Goal: Check status: Check status

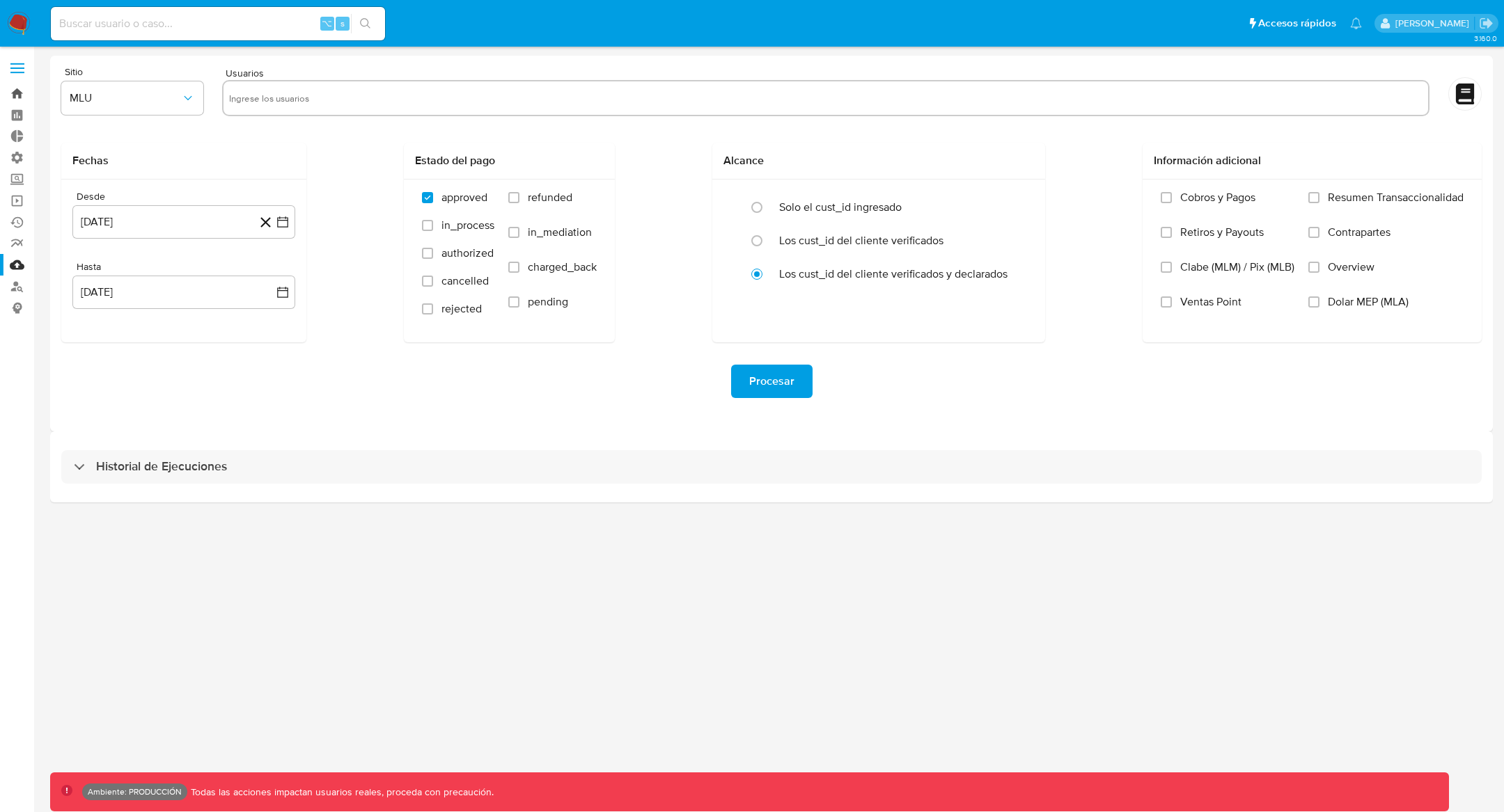
click at [17, 97] on link "Bandeja" at bounding box center [83, 94] width 166 height 21
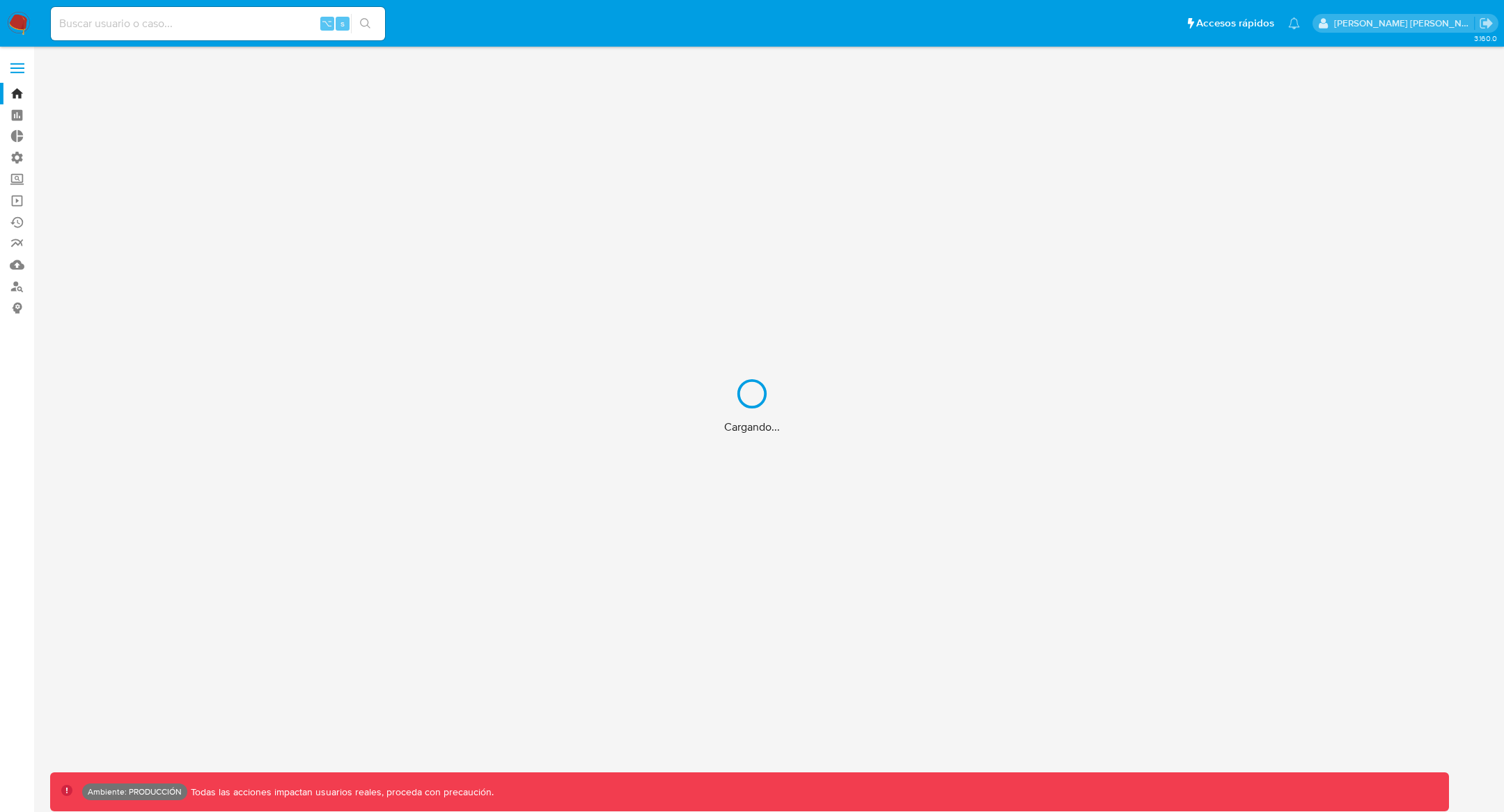
click at [241, 25] on div "Cargando..." at bounding box center [752, 406] width 1504 height 812
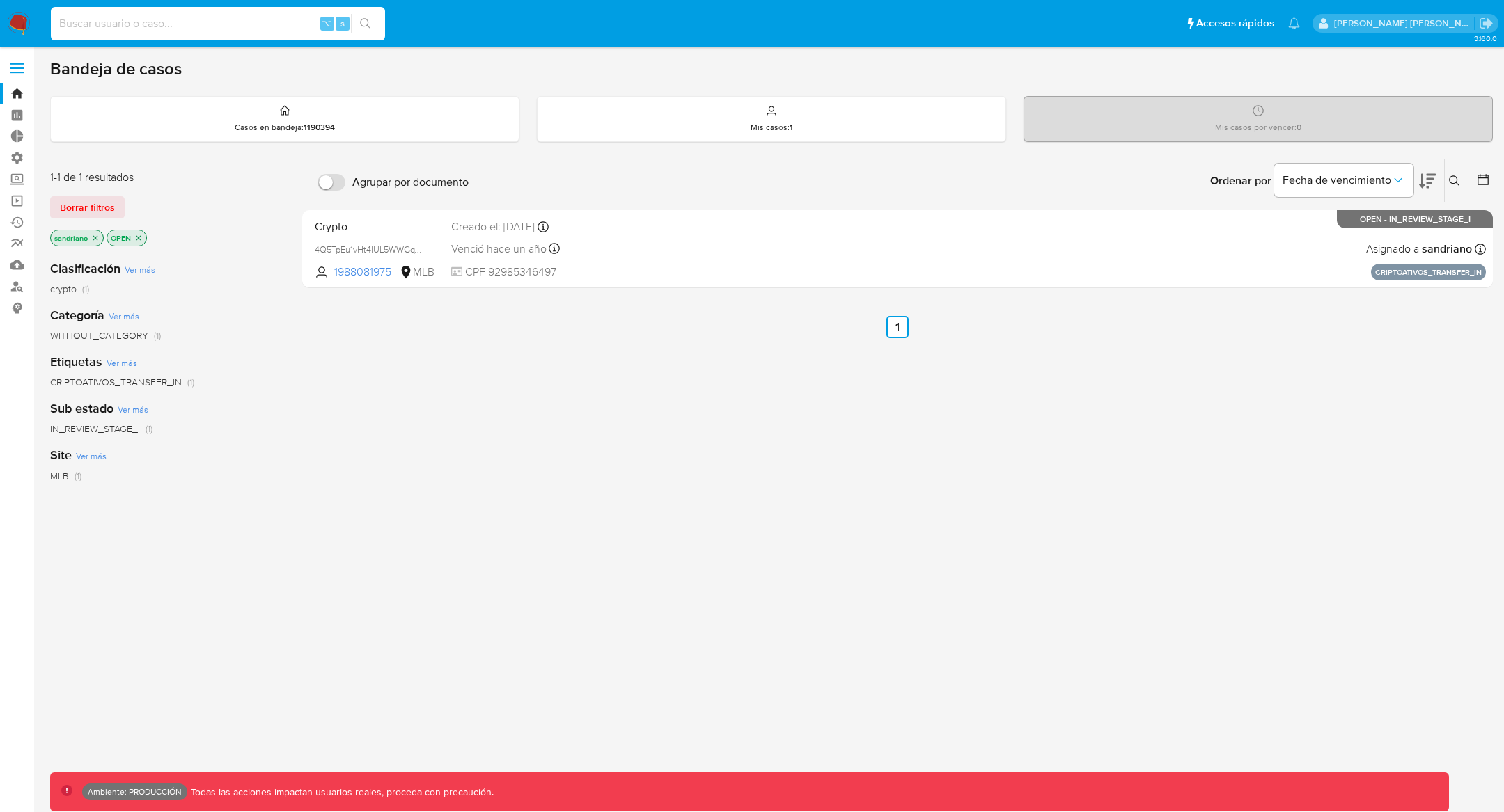
click at [154, 18] on input at bounding box center [218, 23] width 334 height 18
type input "15151272"
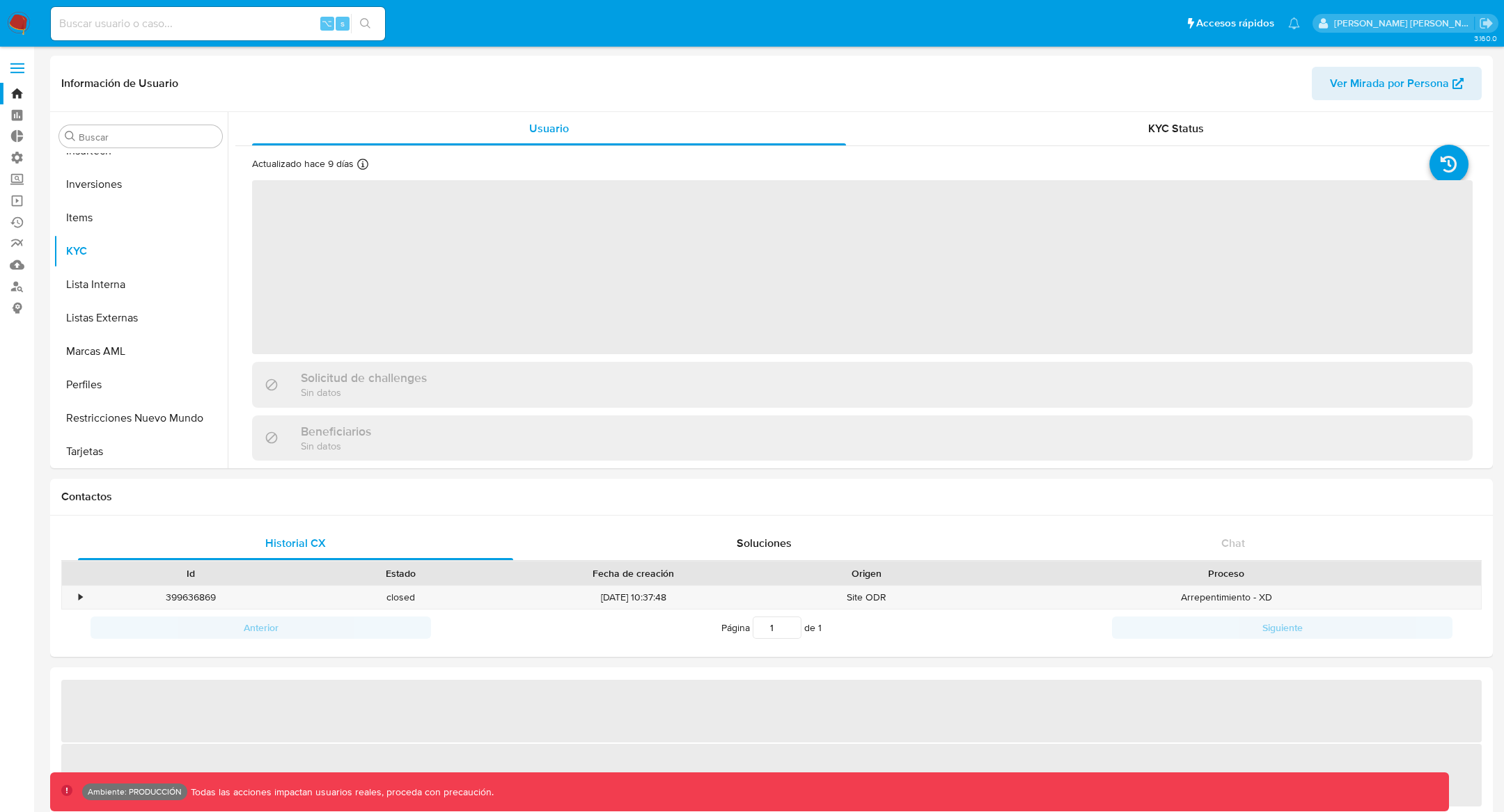
scroll to position [655, 0]
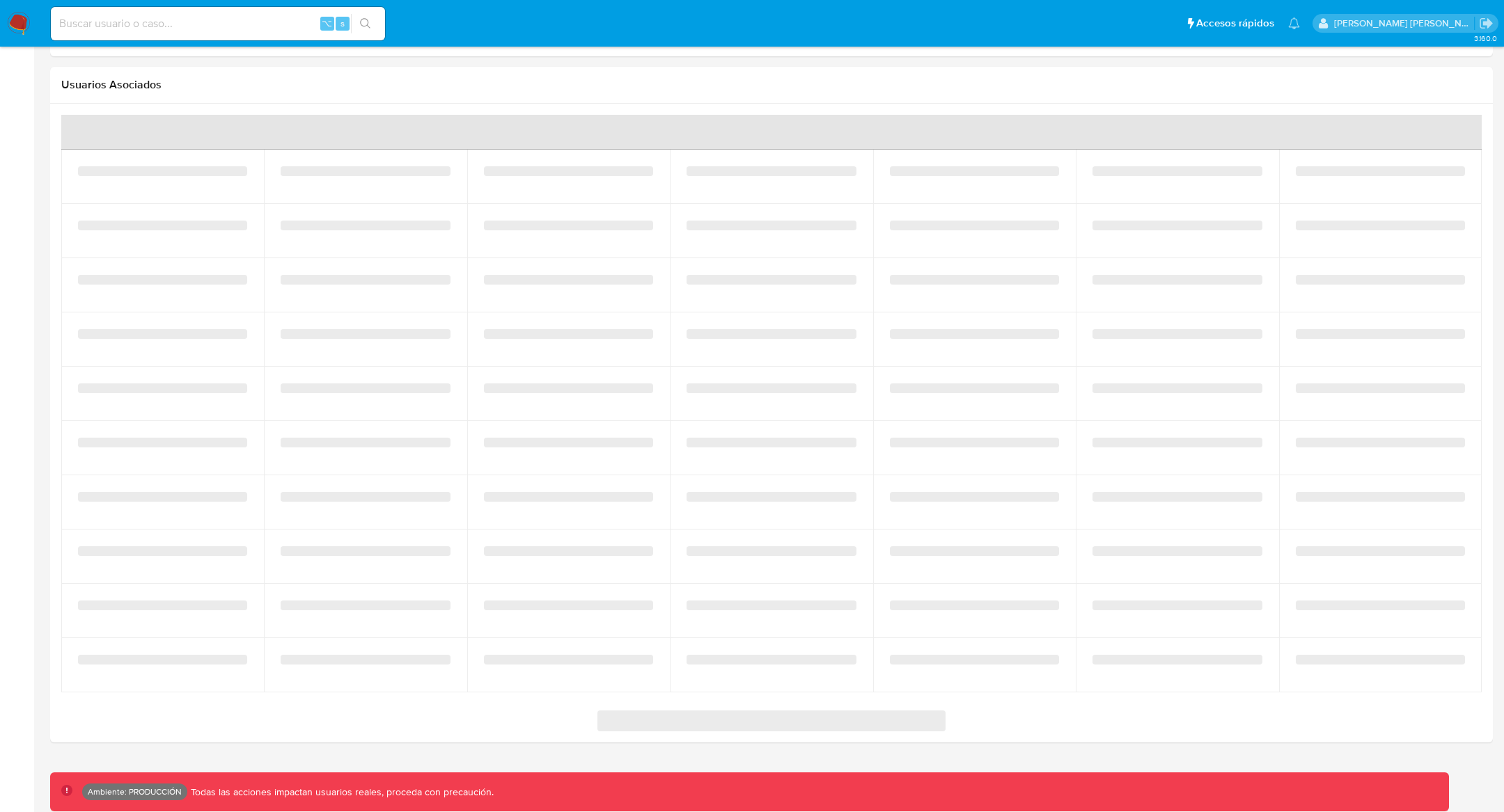
select select "10"
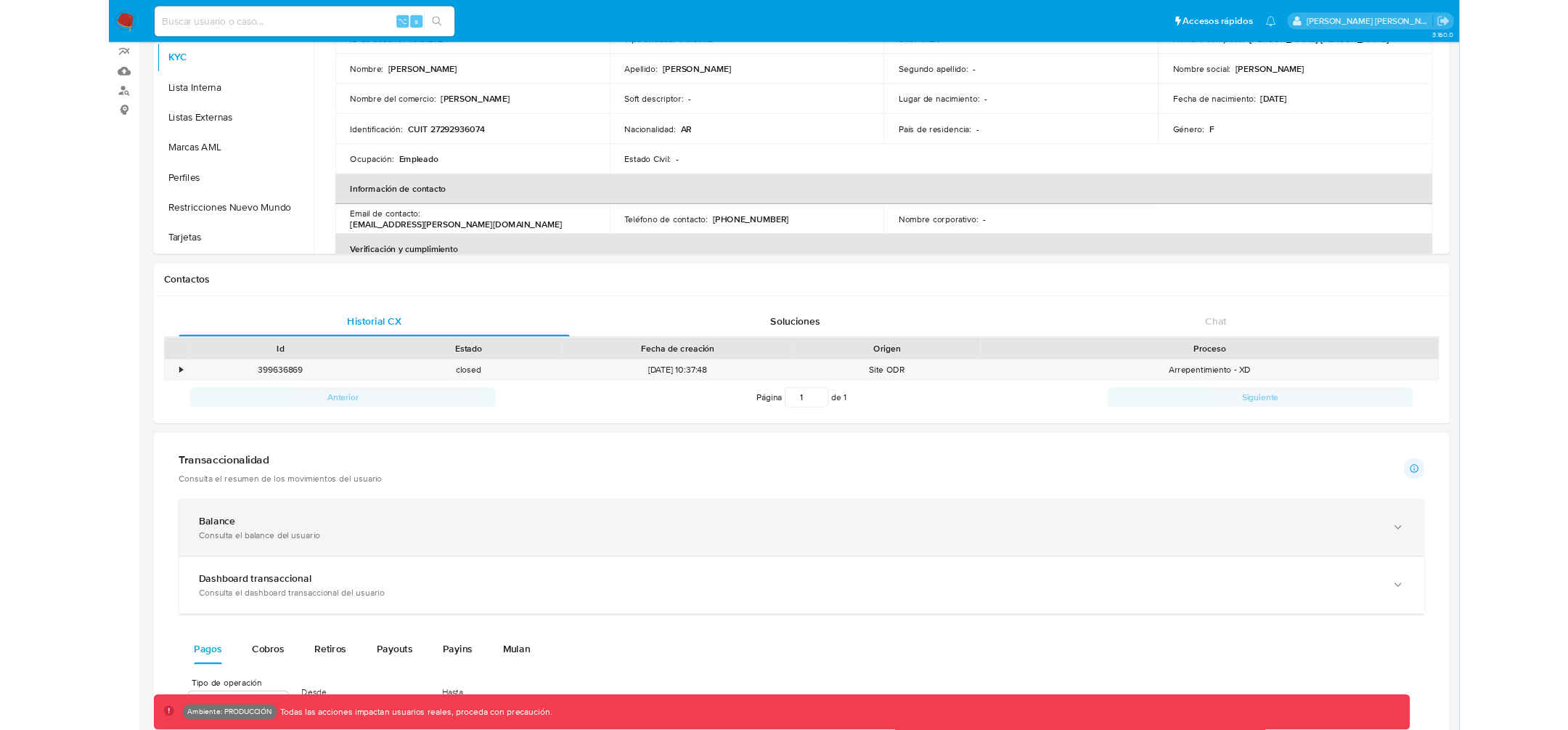
scroll to position [196, 0]
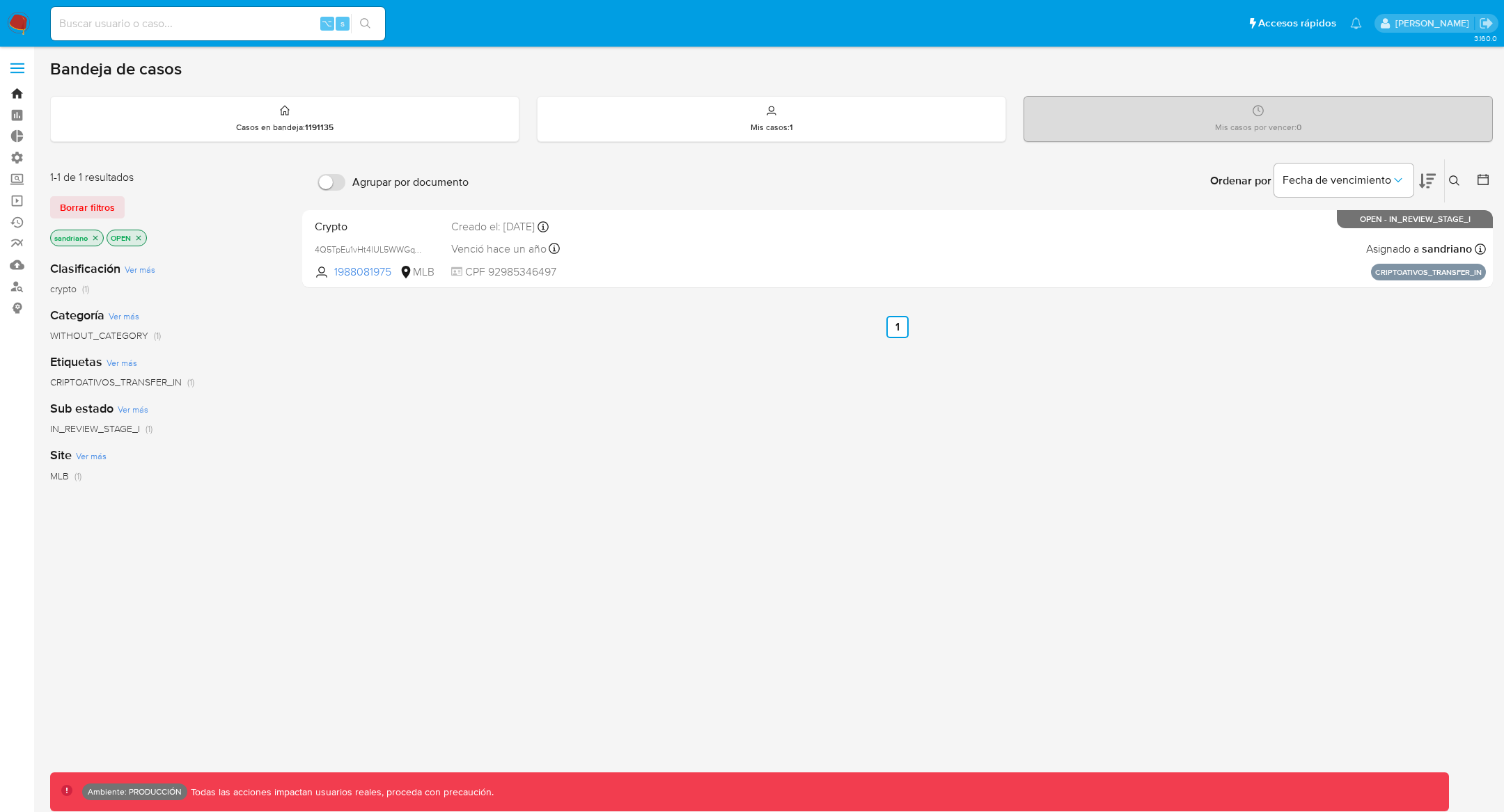
click at [10, 91] on link "Bandeja" at bounding box center [83, 94] width 166 height 21
click at [95, 238] on icon "close-filter" at bounding box center [95, 237] width 8 height 8
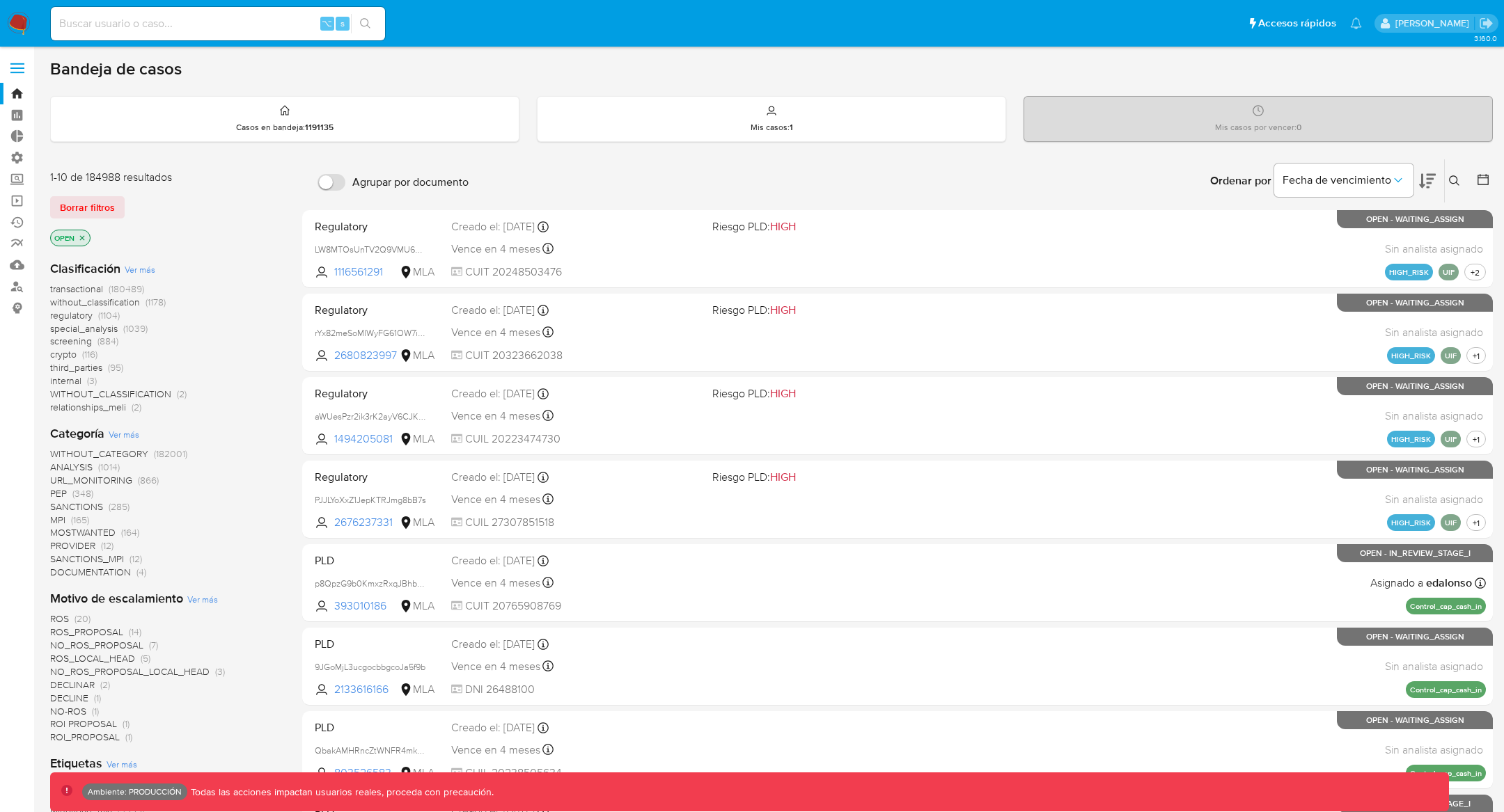
click at [62, 351] on span "crypto" at bounding box center [63, 355] width 27 height 14
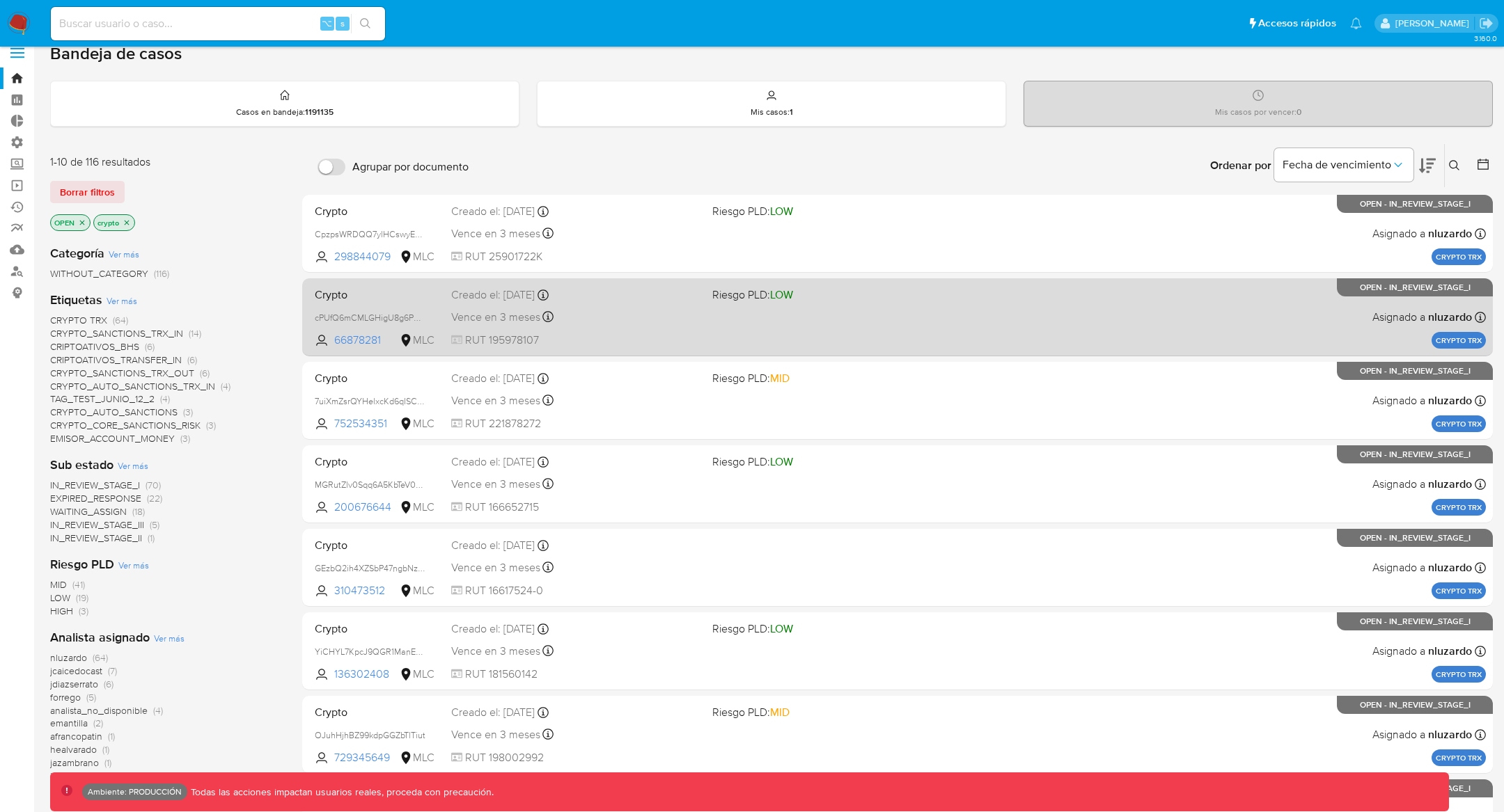
scroll to position [19, 0]
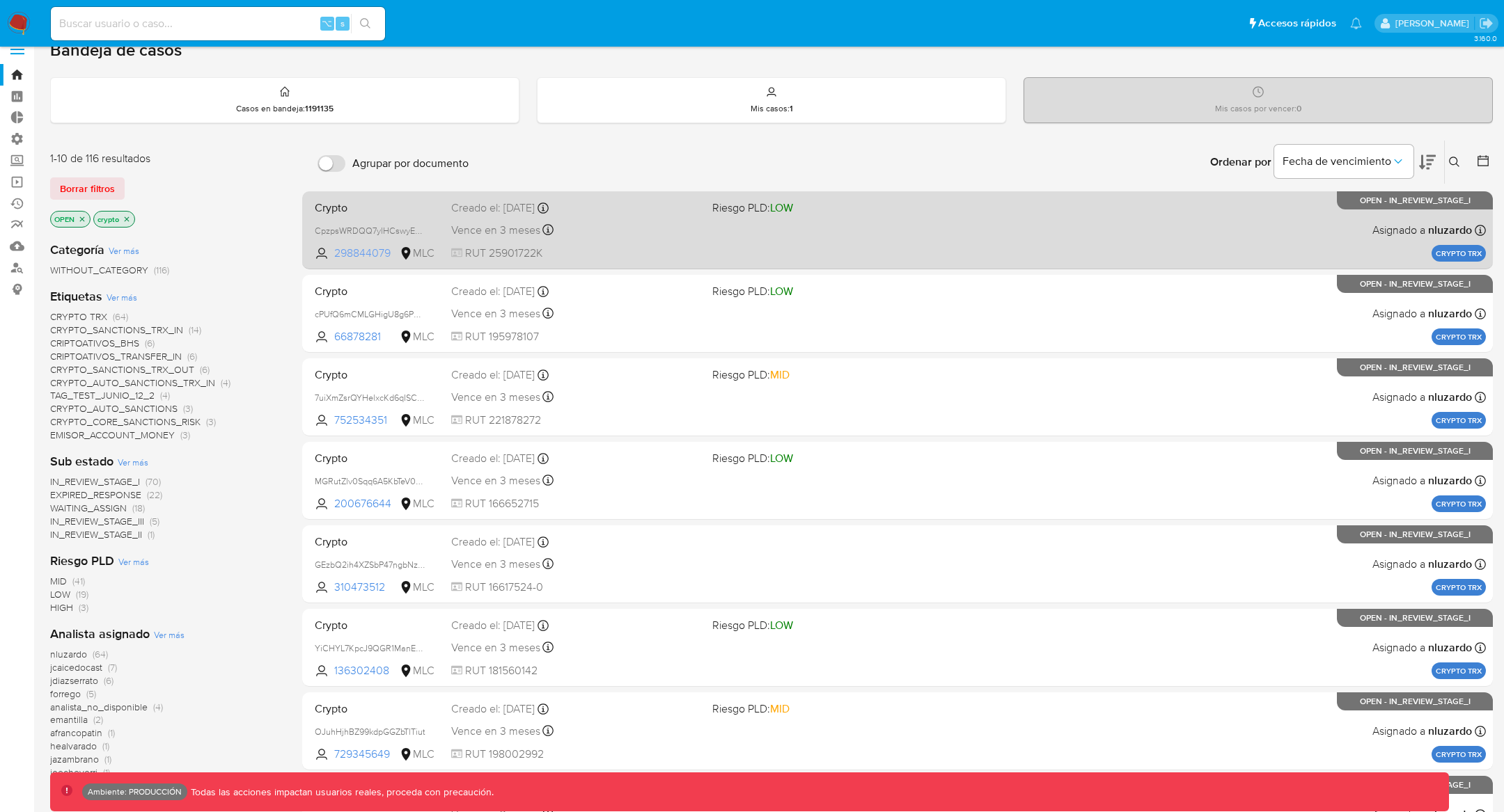
drag, startPoint x: 393, startPoint y: 252, endPoint x: 325, endPoint y: 257, distance: 68.2
click at [325, 257] on span "298844079 MLC" at bounding box center [375, 253] width 122 height 15
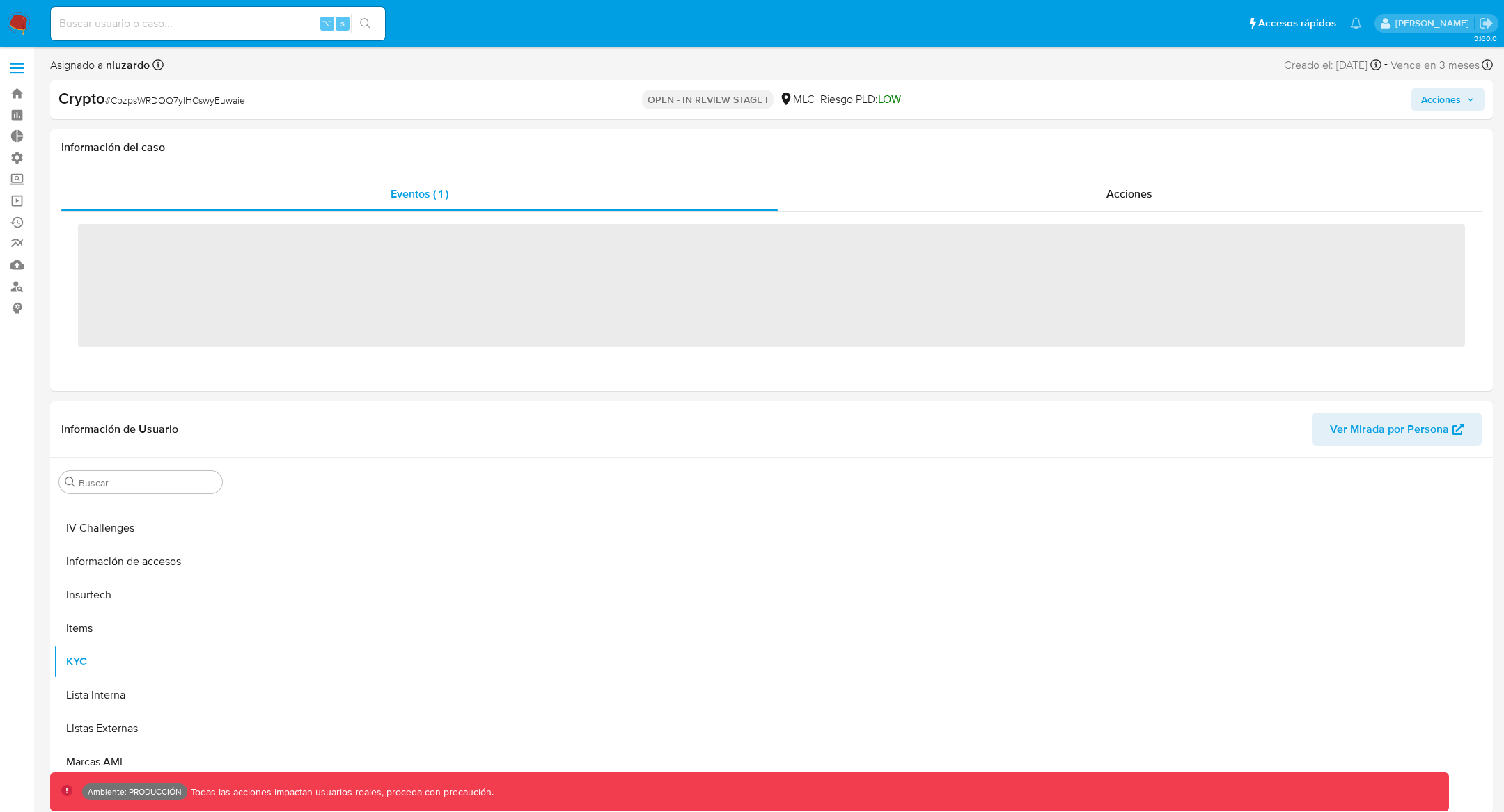
scroll to position [587, 0]
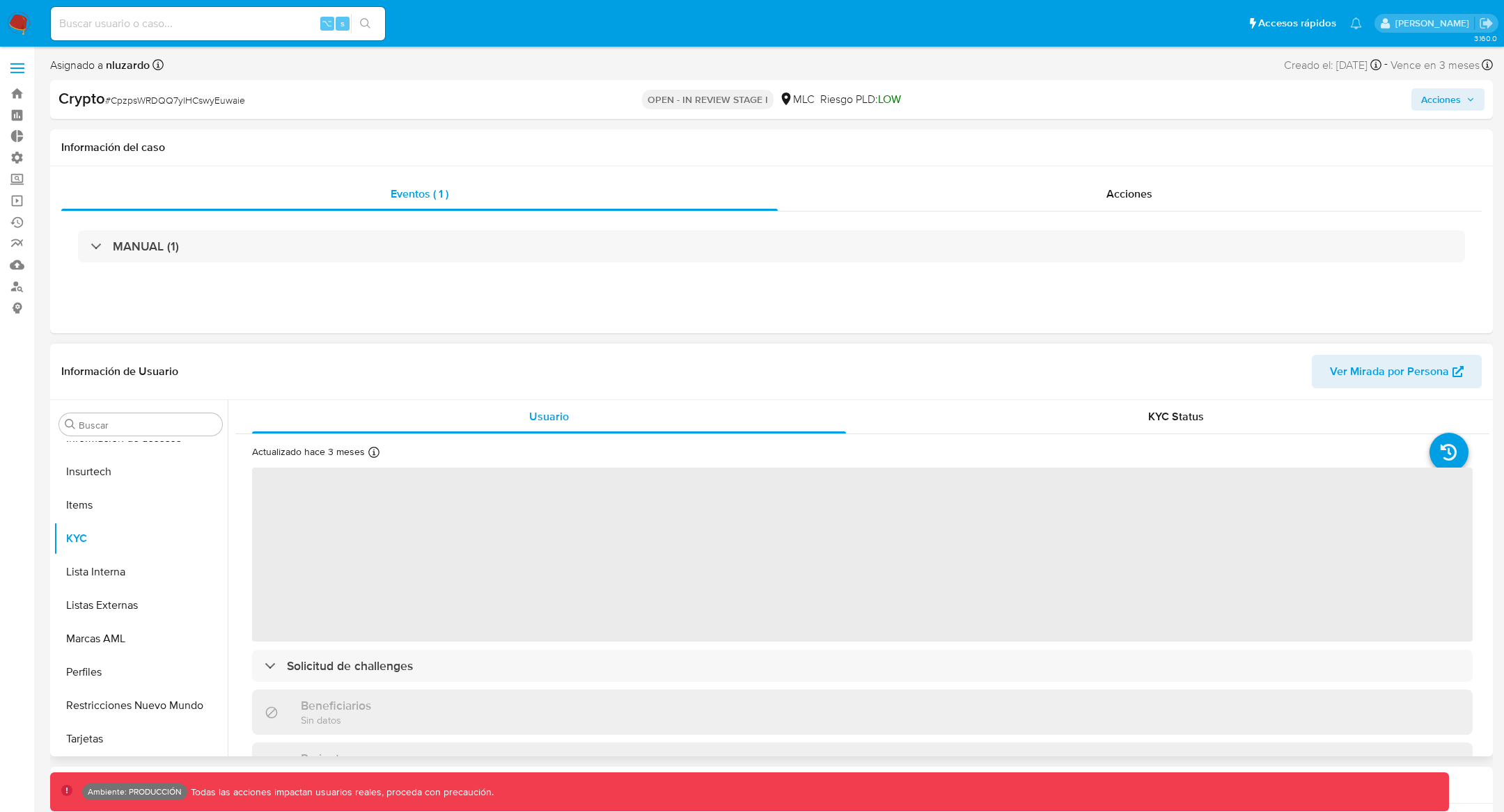
select select "10"
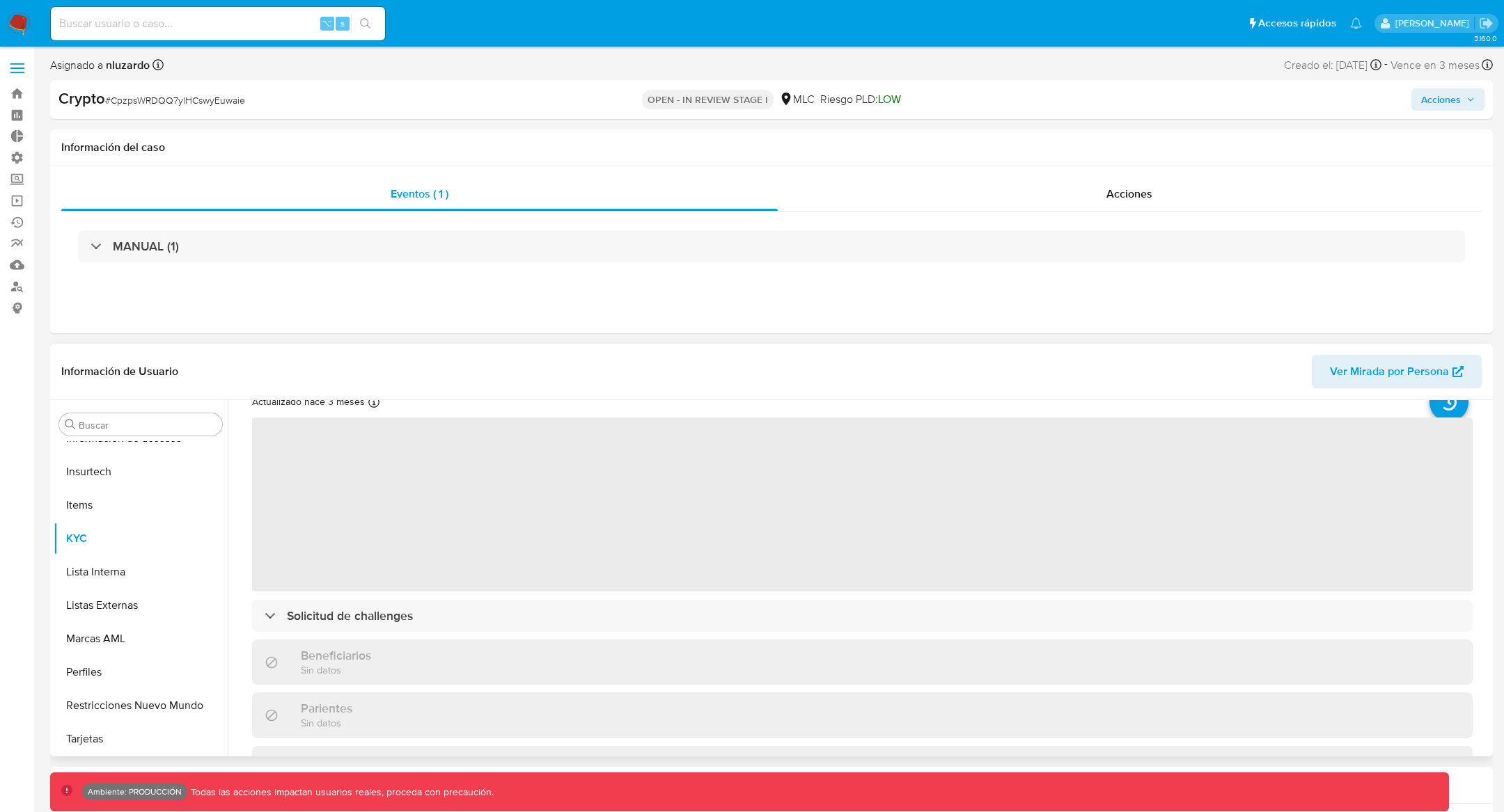
scroll to position [59, 0]
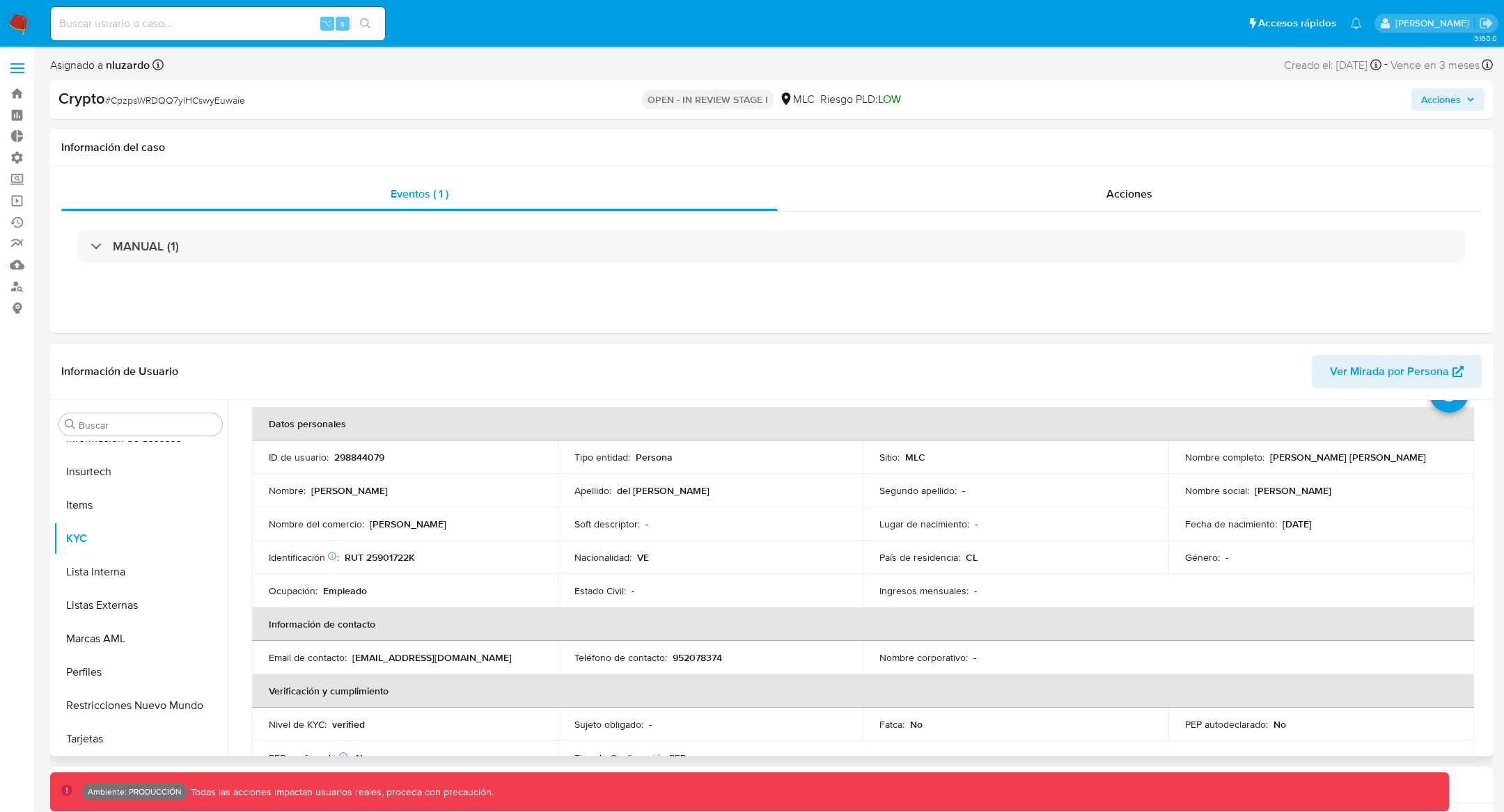
click at [372, 461] on p "298844079" at bounding box center [359, 457] width 50 height 12
copy p "298844079"
